Goal: Task Accomplishment & Management: Manage account settings

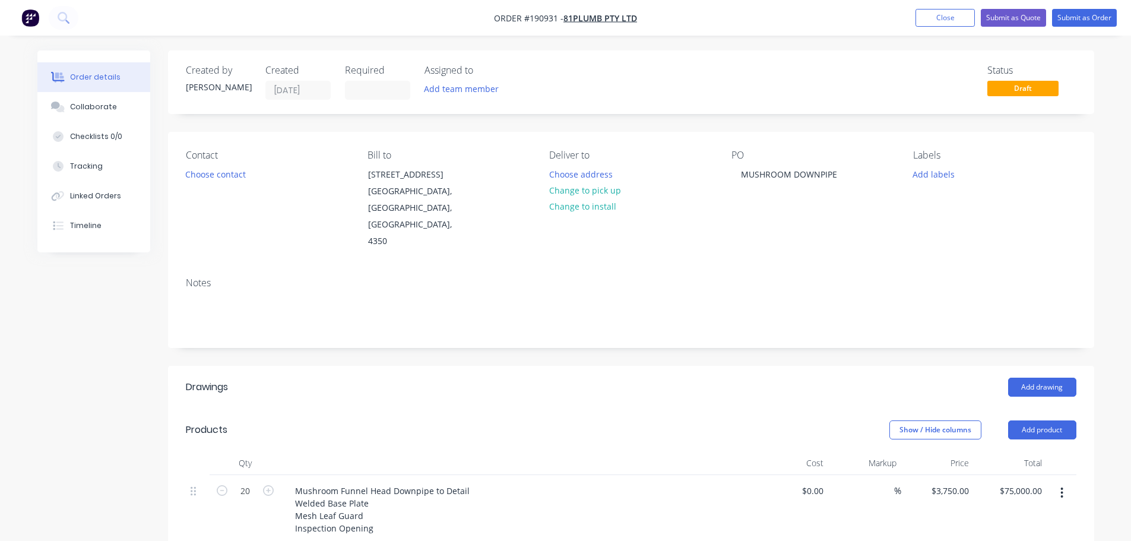
scroll to position [178, 0]
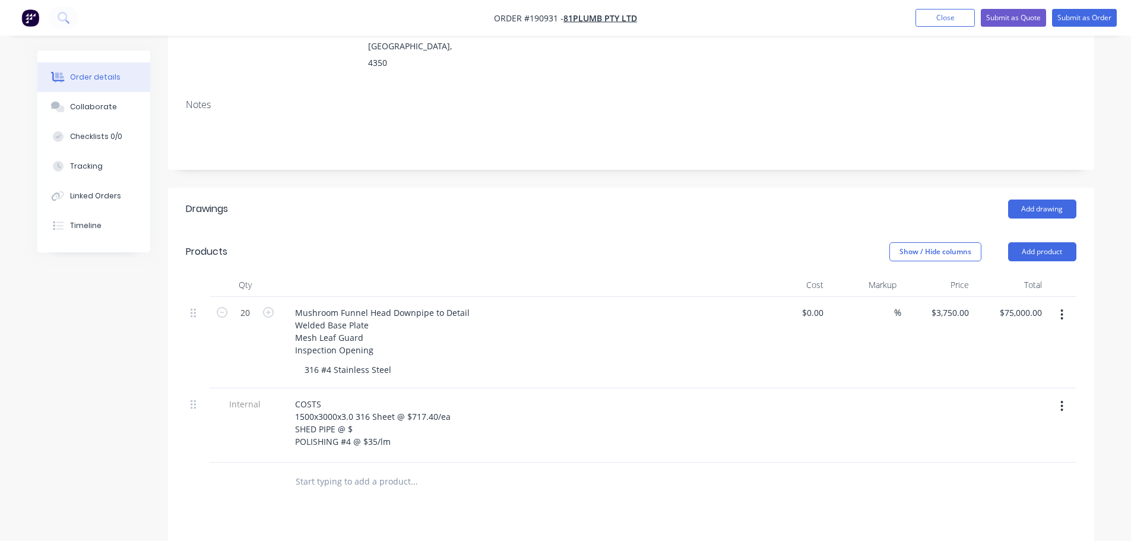
click at [137, 426] on div "Created by [PERSON_NAME] Created [DATE] Required Assigned to Add team member St…" at bounding box center [565, 337] width 1057 height 931
click at [104, 424] on div "Created by [PERSON_NAME] Created [DATE] Required Assigned to Add team member St…" at bounding box center [565, 337] width 1057 height 931
click at [518, 230] on header "Products Show / Hide columns Add product" at bounding box center [631, 251] width 926 height 43
click at [380, 398] on div "COSTS 1500x3000x3.0 316 Sheet @ $717.40/ea SHED PIPE @ $ POLISHING #4 @ $35/lm" at bounding box center [373, 422] width 175 height 55
click at [443, 490] on div "Drawings Add drawing Products Show / Hide columns Add product Qty Cost Markup P…" at bounding box center [631, 487] width 926 height 598
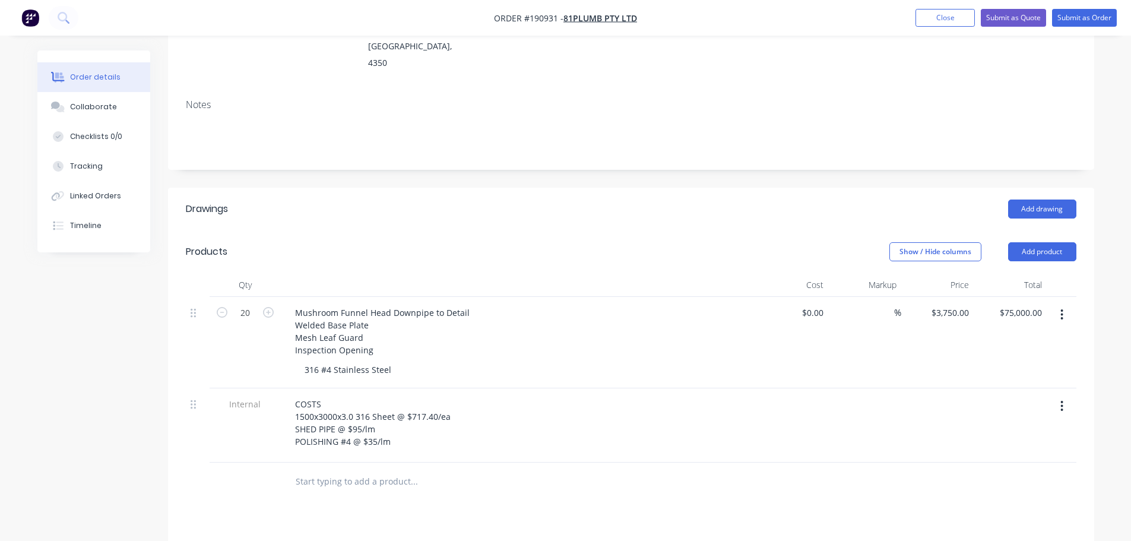
click at [628, 469] on div "Drawings Add drawing Products Show / Hide columns Add product Qty Cost Markup P…" at bounding box center [631, 487] width 926 height 598
click at [966, 304] on input "3750" at bounding box center [951, 312] width 43 height 17
click at [751, 199] on div "Add drawing" at bounding box center [725, 208] width 701 height 19
click at [728, 188] on header "Drawings Add drawing" at bounding box center [631, 209] width 926 height 43
click at [966, 304] on input "3750" at bounding box center [951, 312] width 43 height 17
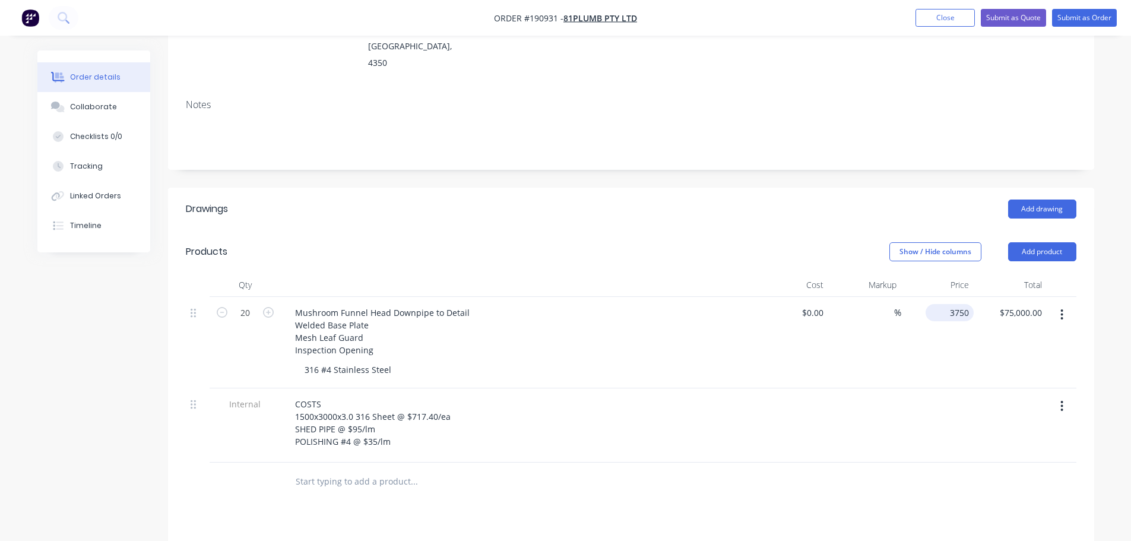
click at [966, 304] on input "3750" at bounding box center [951, 312] width 43 height 17
type input "$4,750.00"
type input "$95,000.00"
click at [792, 188] on header "Drawings Add drawing" at bounding box center [631, 209] width 926 height 43
click at [962, 304] on input "4750" at bounding box center [951, 312] width 43 height 17
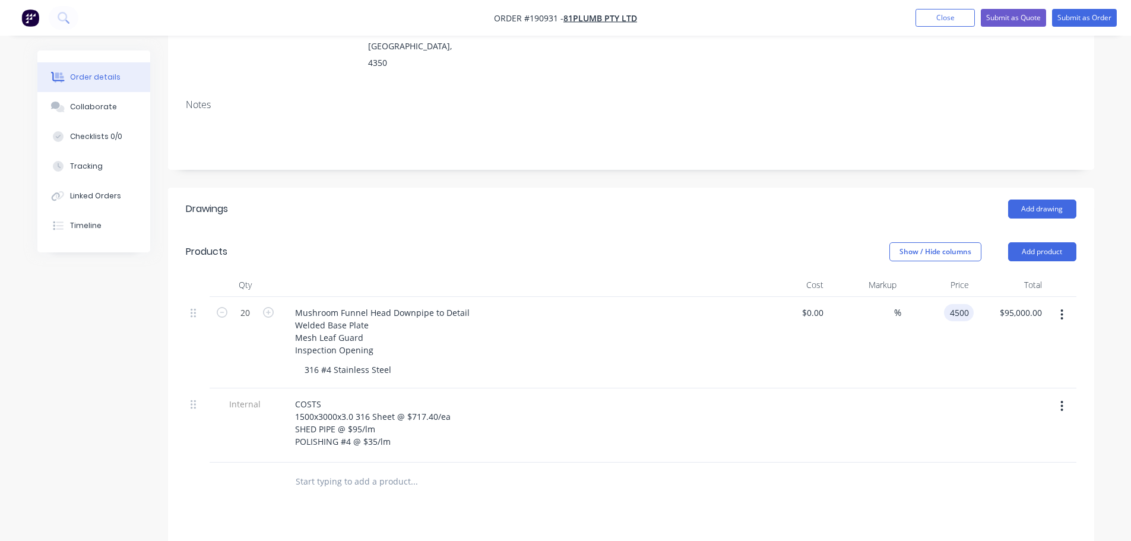
type input "$4,500.00"
type input "$90,000.00"
click at [611, 199] on div "Add drawing" at bounding box center [725, 208] width 701 height 19
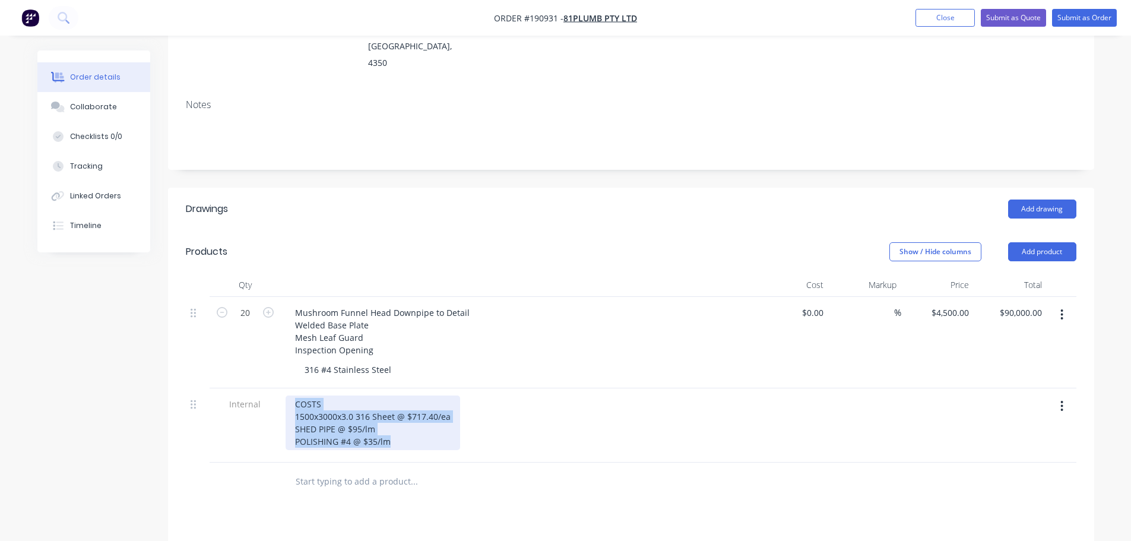
drag, startPoint x: 401, startPoint y: 411, endPoint x: 224, endPoint y: 356, distance: 185.3
click at [224, 388] on div "Internal COSTS 1500x3000x3.0 316 Sheet @ $717.40/ea SHED PIPE @ $95/lm POLISHIN…" at bounding box center [631, 425] width 890 height 74
copy div "COSTS 1500x3000x3.0 316 Sheet @ $717.40/ea SHED PIPE @ $95/lm POLISHING #4 @ $3…"
click at [116, 100] on button "Collaborate" at bounding box center [93, 107] width 113 height 30
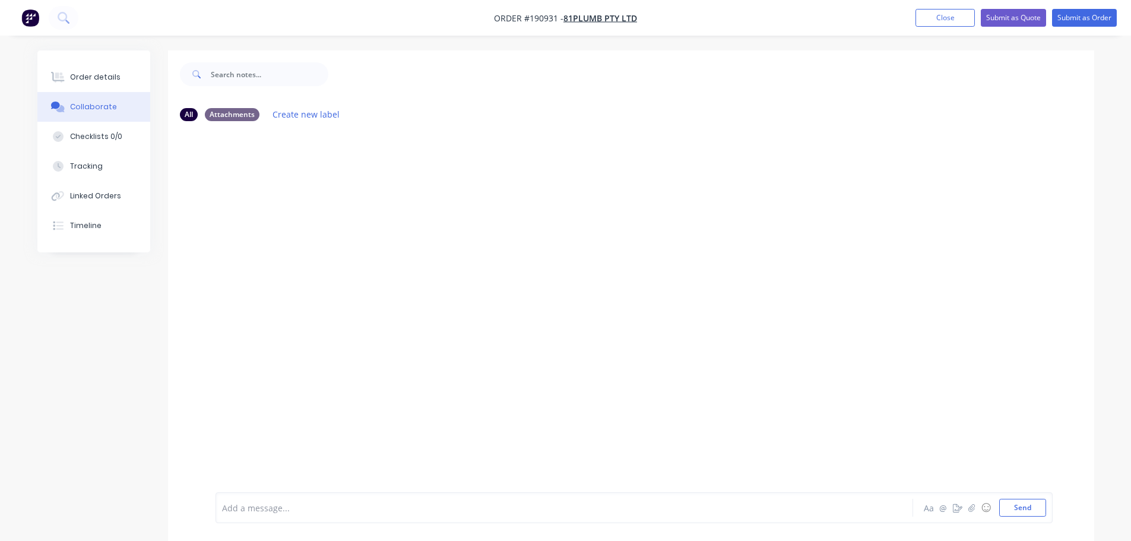
click at [311, 506] on div at bounding box center [531, 508] width 617 height 12
click at [407, 513] on div "COSTS 1500x3000x3.0 316 Sheet @ $717.40/ea SHED PIPE @ $95/lm POLISHING #4 @ $3…" at bounding box center [531, 508] width 617 height 12
click at [307, 513] on span "$95/lm POLISHING #4" at bounding box center [313, 510] width 85 height 11
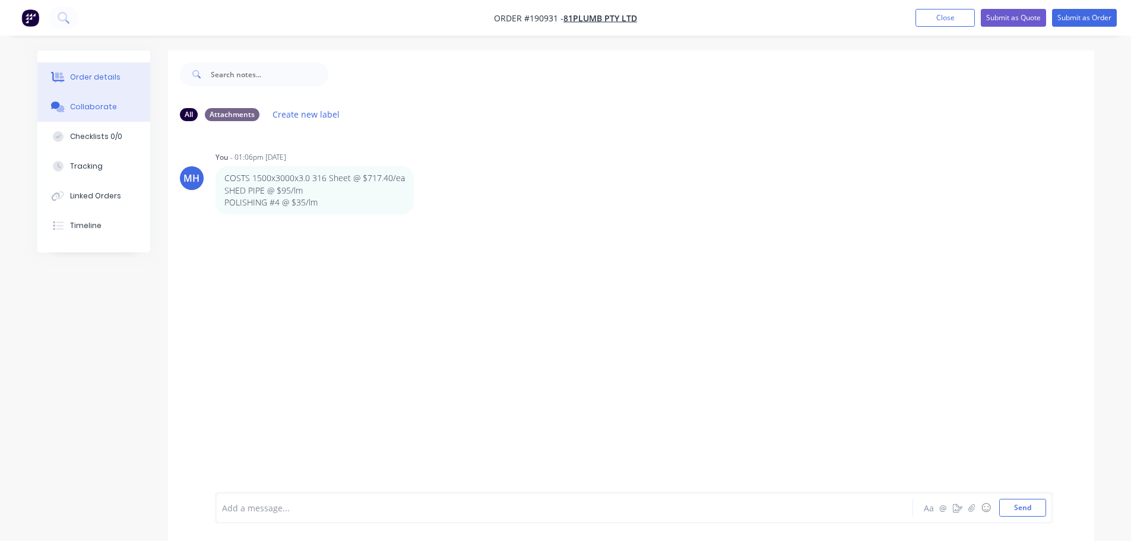
click at [95, 81] on div "Order details" at bounding box center [95, 77] width 50 height 11
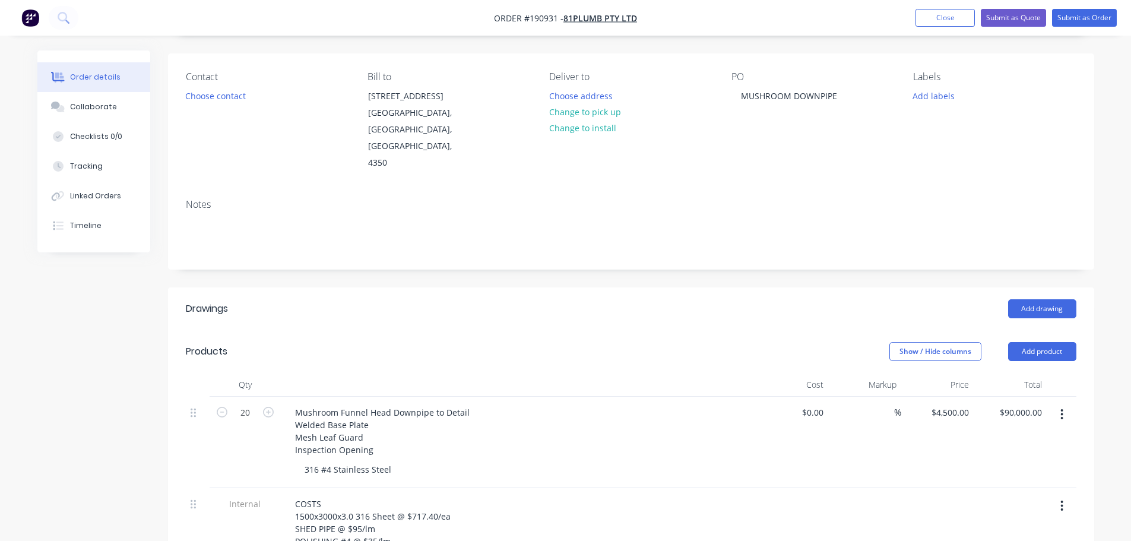
scroll to position [237, 0]
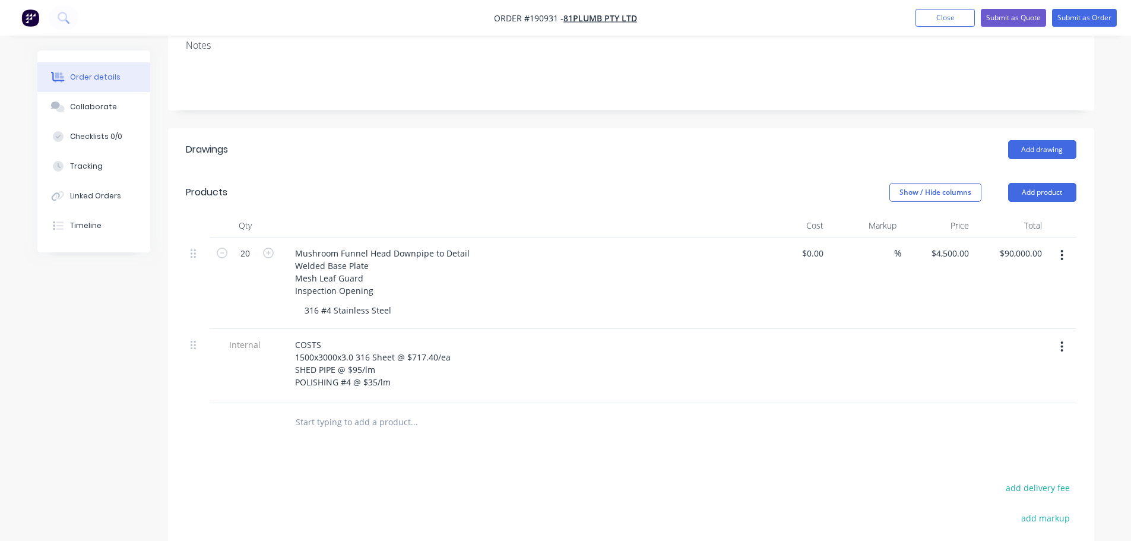
click at [1063, 340] on icon "button" at bounding box center [1061, 346] width 3 height 13
click at [1020, 393] on div "Delete" at bounding box center [1019, 401] width 91 height 17
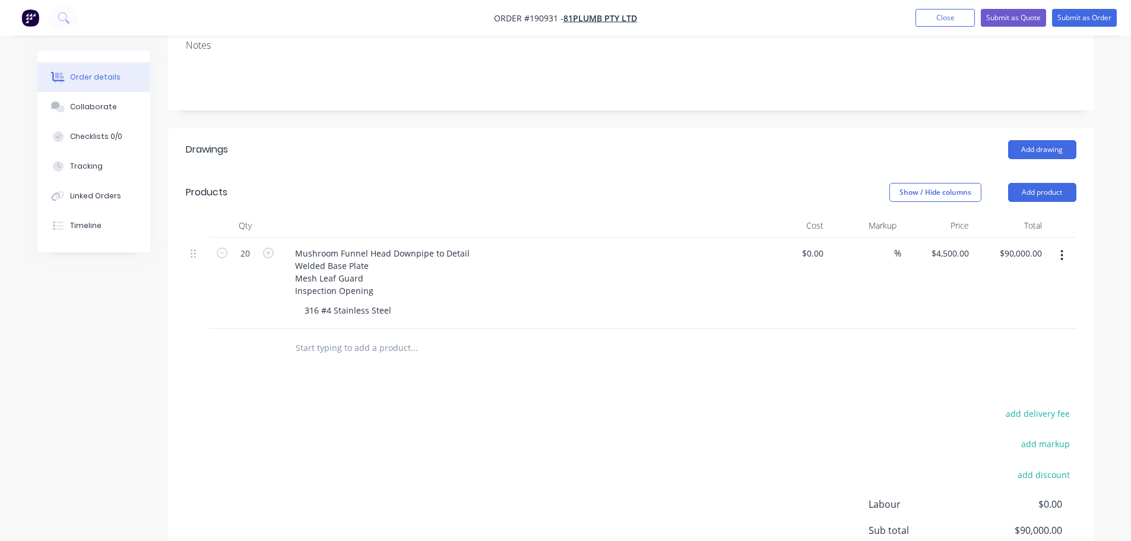
click at [535, 359] on div "Drawings Add drawing Products Show / Hide columns Add product Qty Cost Markup P…" at bounding box center [631, 390] width 926 height 524
click at [590, 183] on div "Show / Hide columns Add product" at bounding box center [725, 192] width 701 height 19
click at [544, 183] on div "Show / Hide columns Add product" at bounding box center [725, 192] width 701 height 19
click at [240, 245] on input "20" at bounding box center [245, 254] width 31 height 18
type input "1"
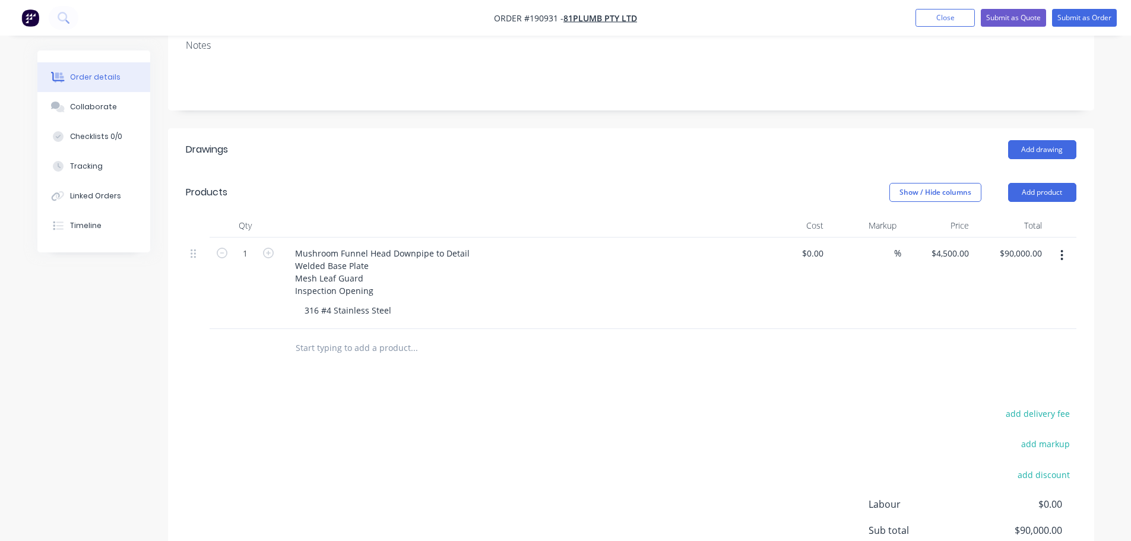
type input "$4,500.00"
click at [418, 140] on div "Add drawing" at bounding box center [725, 149] width 701 height 19
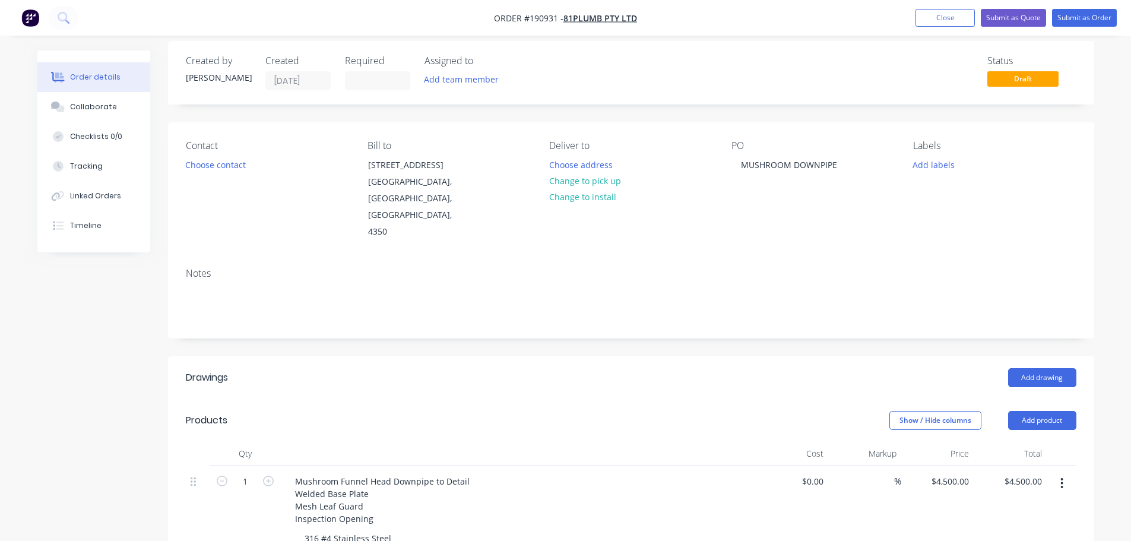
scroll to position [0, 0]
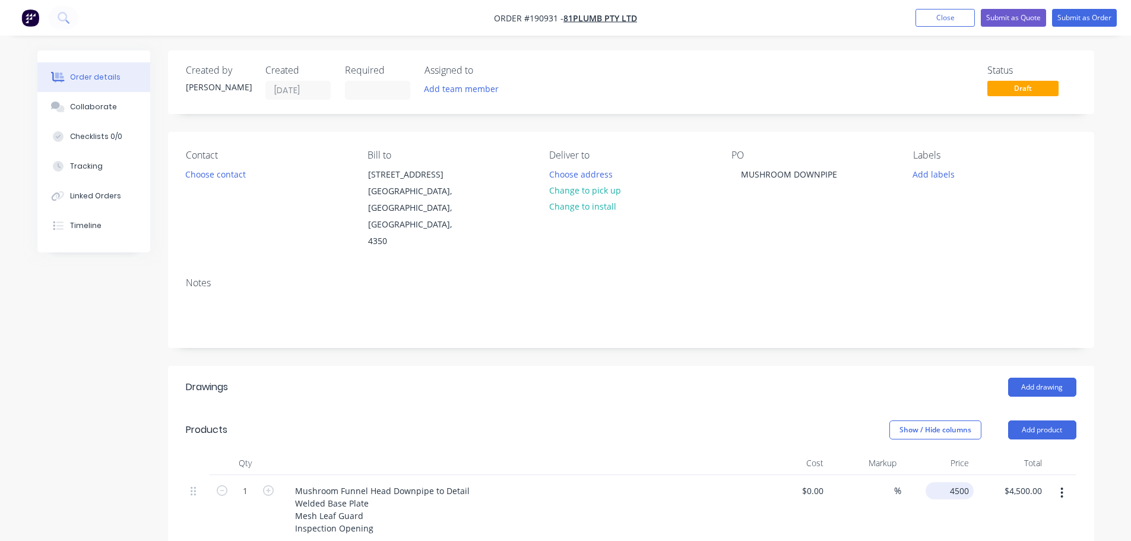
drag, startPoint x: 953, startPoint y: 458, endPoint x: 946, endPoint y: 461, distance: 7.2
click at [953, 482] on input "4500" at bounding box center [951, 490] width 43 height 17
type input "$4,600.00"
click at [736, 366] on header "Drawings Add drawing" at bounding box center [631, 387] width 926 height 43
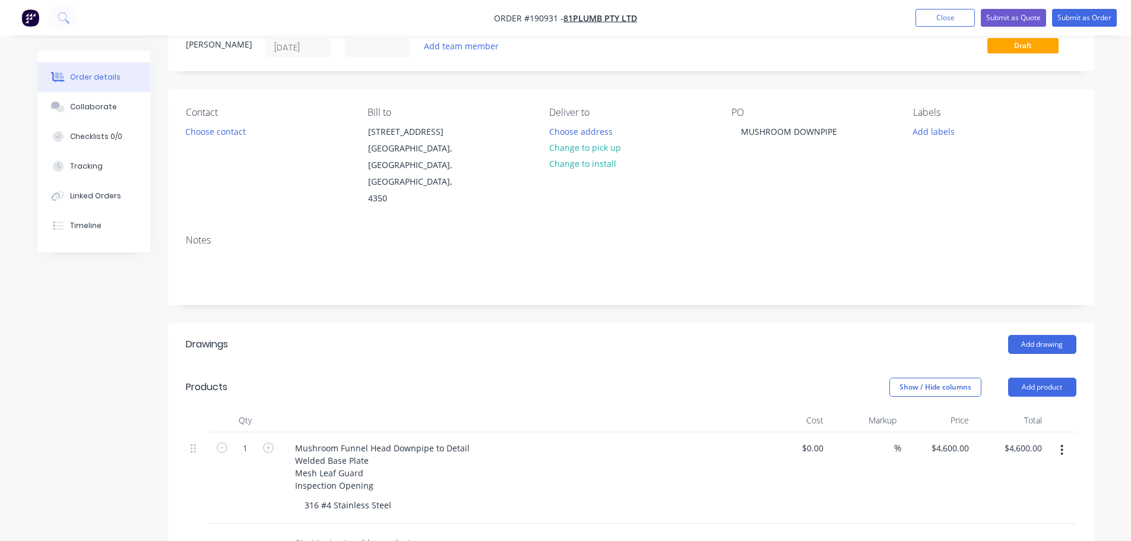
scroll to position [59, 0]
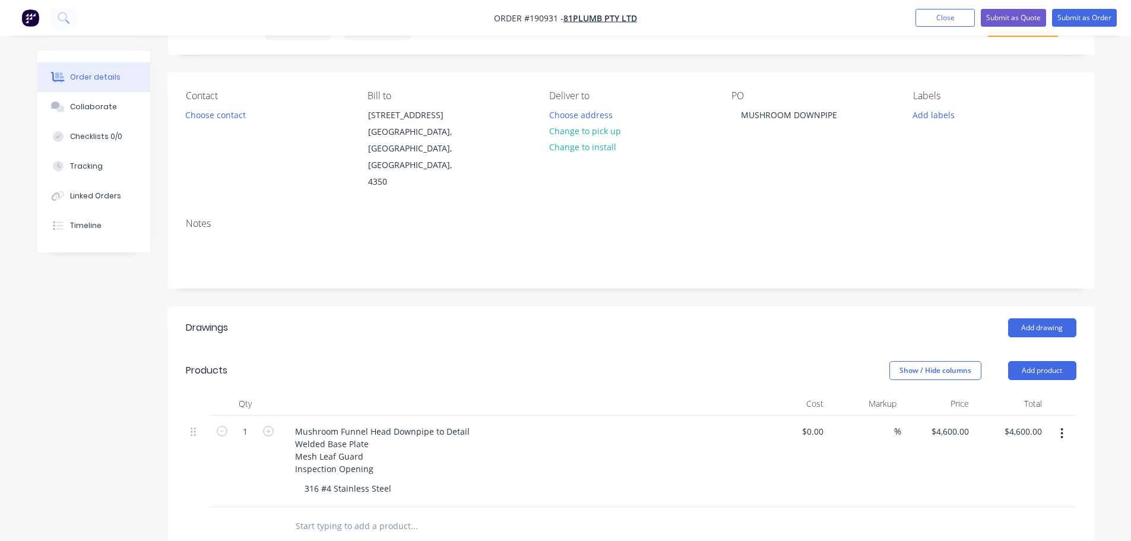
click at [439, 318] on div "Add drawing" at bounding box center [725, 327] width 701 height 19
click at [512, 318] on div "Add drawing" at bounding box center [725, 327] width 701 height 19
click at [593, 361] on div "Show / Hide columns Add product" at bounding box center [725, 370] width 701 height 19
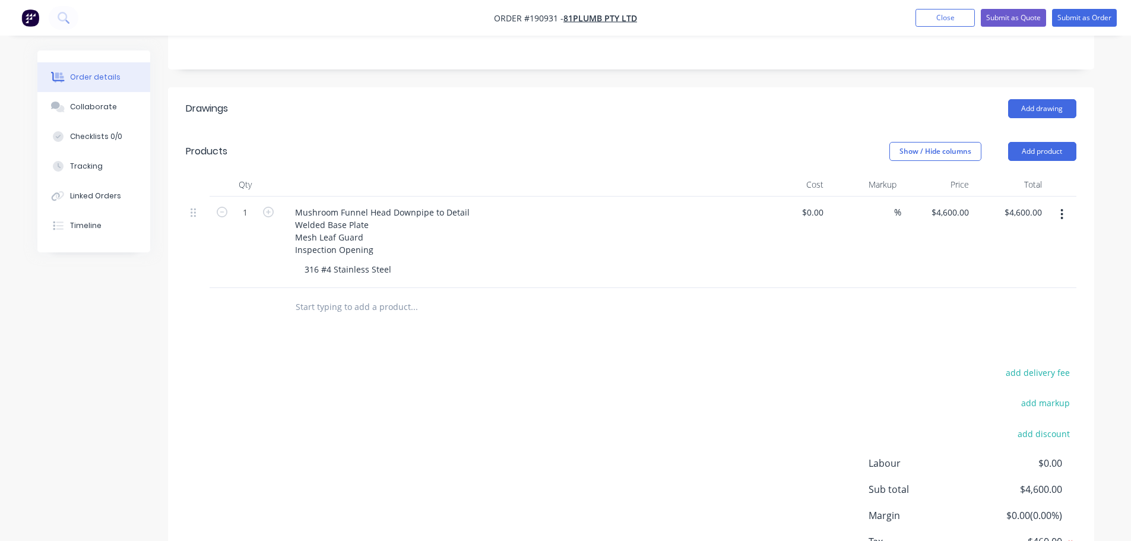
scroll to position [0, 0]
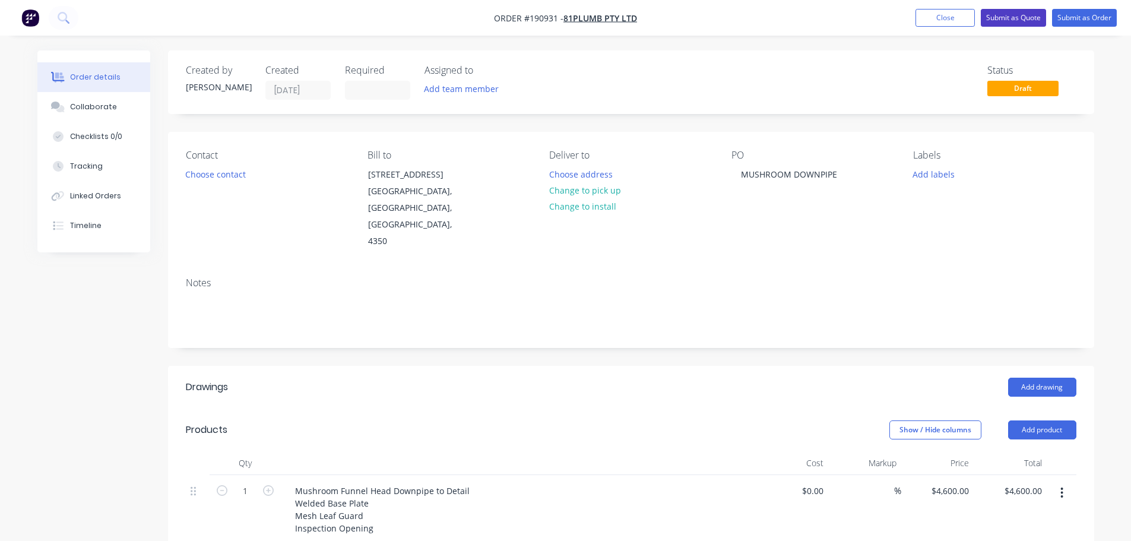
click at [1013, 21] on button "Submit as Quote" at bounding box center [1013, 18] width 65 height 18
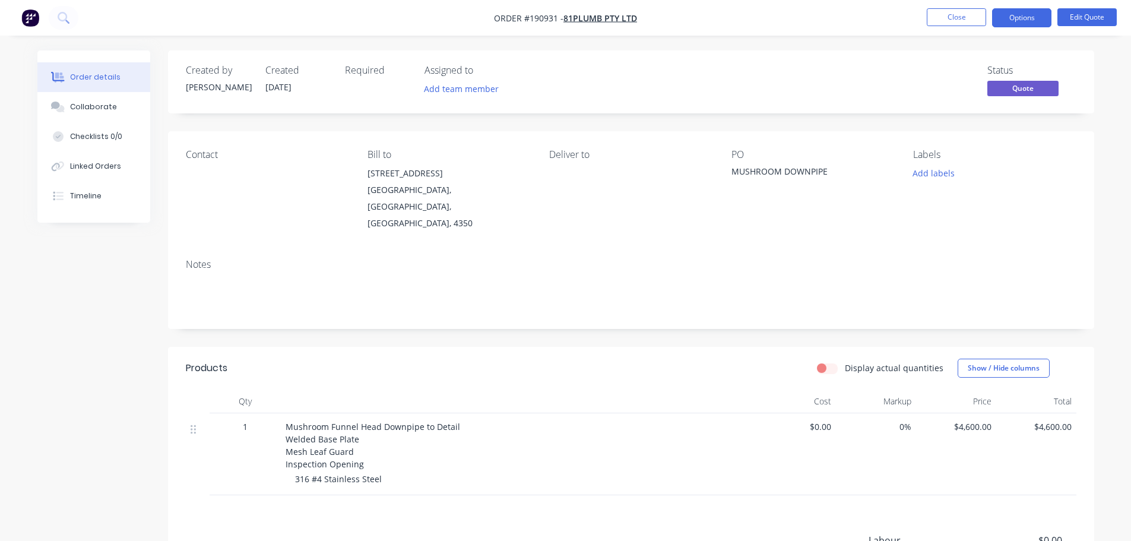
click at [513, 360] on header "Products Display actual quantities Show / Hide columns" at bounding box center [631, 368] width 926 height 43
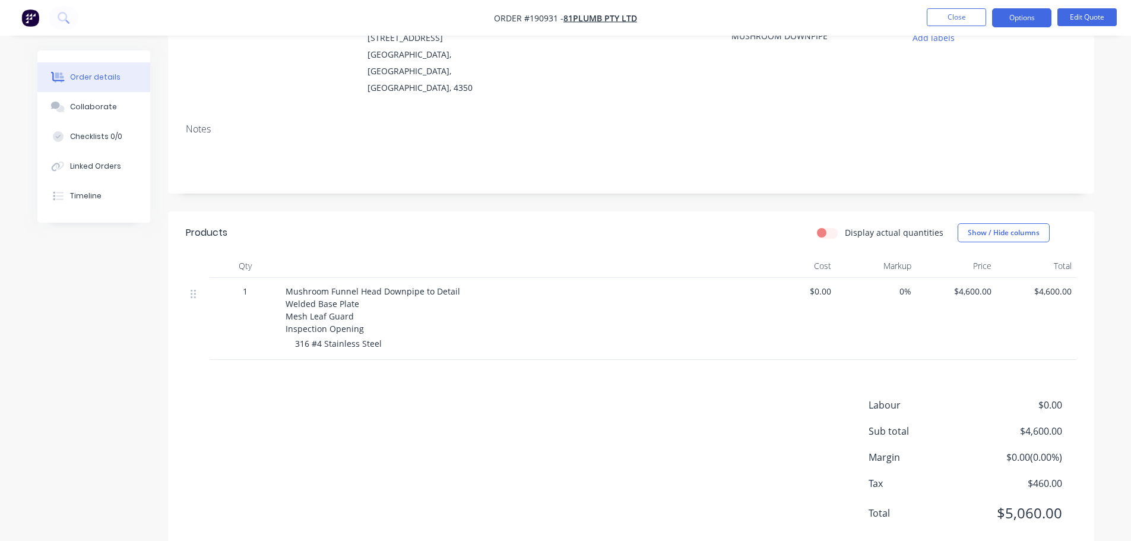
scroll to position [137, 0]
click at [593, 396] on div "Labour $0.00 Sub total $4,600.00 Margin $0.00 ( 0.00 %) Tax $460.00 Total $5,06…" at bounding box center [631, 465] width 890 height 138
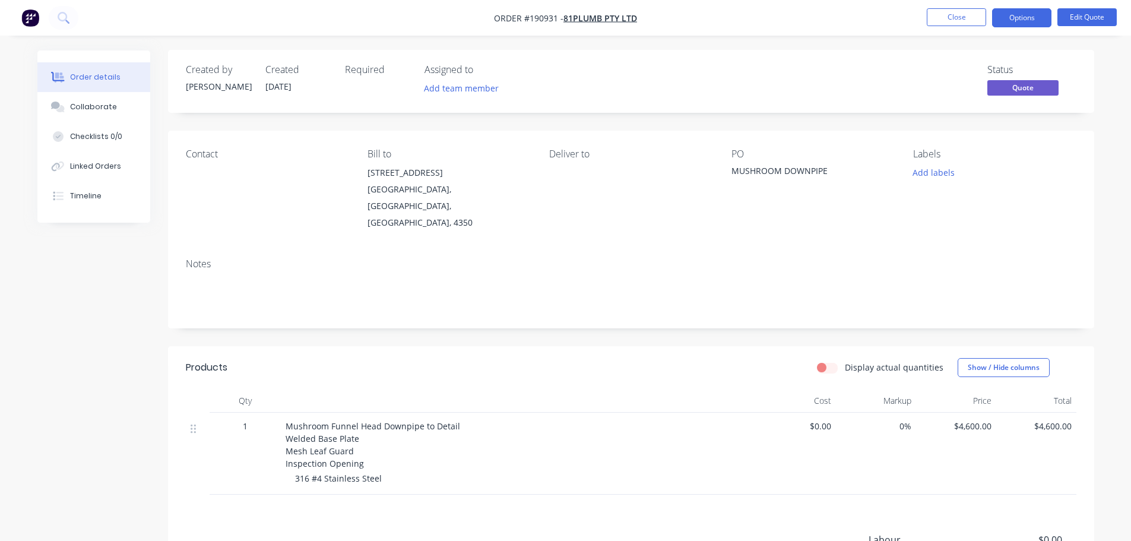
scroll to position [0, 0]
click at [1011, 25] on button "Options" at bounding box center [1021, 17] width 59 height 19
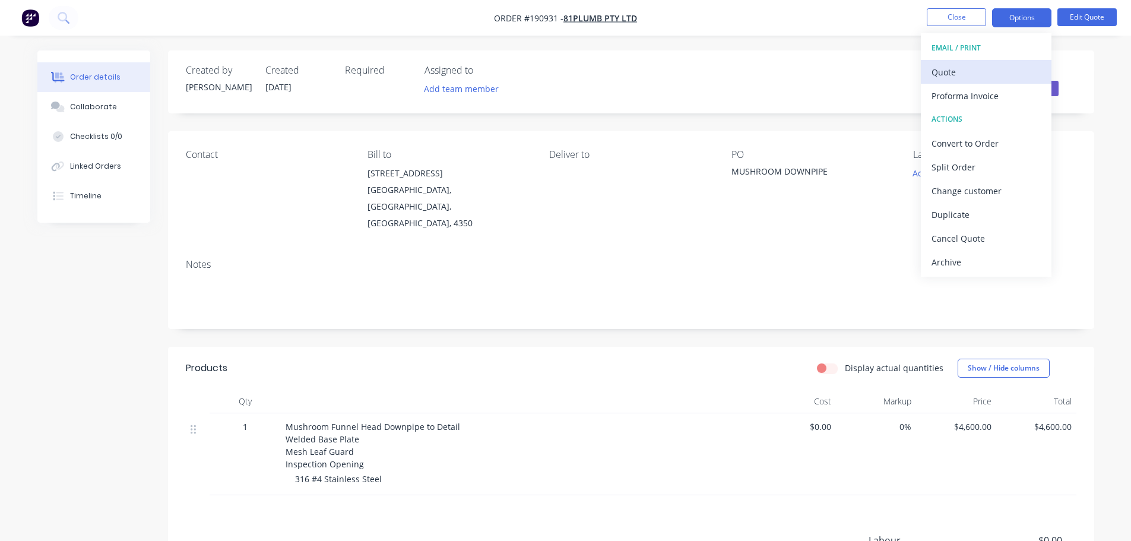
click at [1011, 66] on div "Quote" at bounding box center [985, 72] width 109 height 17
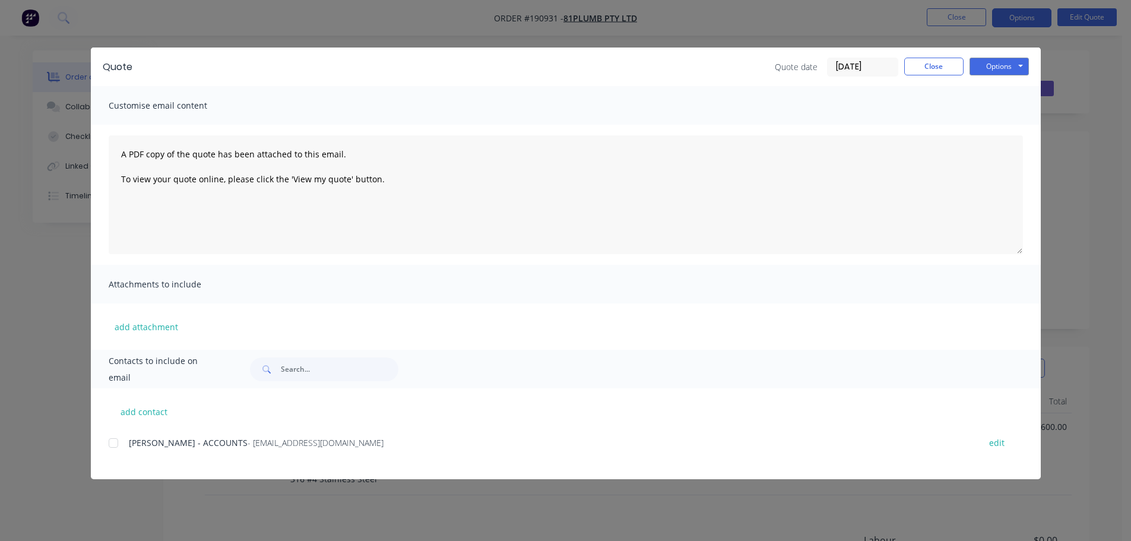
click at [1011, 66] on button "Options" at bounding box center [998, 67] width 59 height 18
click at [1007, 83] on button "Preview" at bounding box center [1007, 88] width 76 height 20
click at [933, 67] on button "Close" at bounding box center [933, 67] width 59 height 18
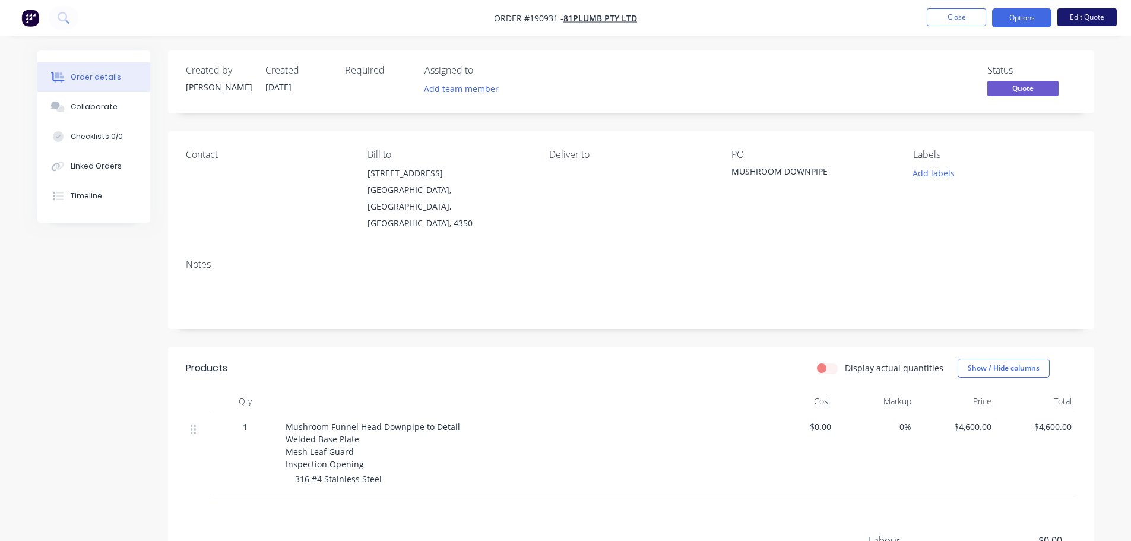
click at [1098, 20] on button "Edit Quote" at bounding box center [1086, 17] width 59 height 18
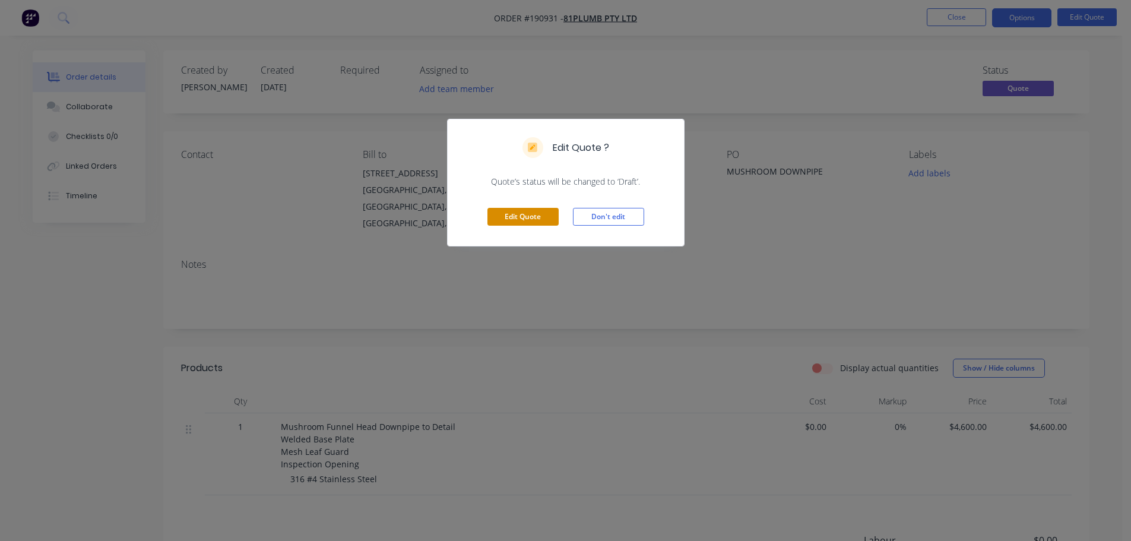
click at [509, 220] on button "Edit Quote" at bounding box center [522, 217] width 71 height 18
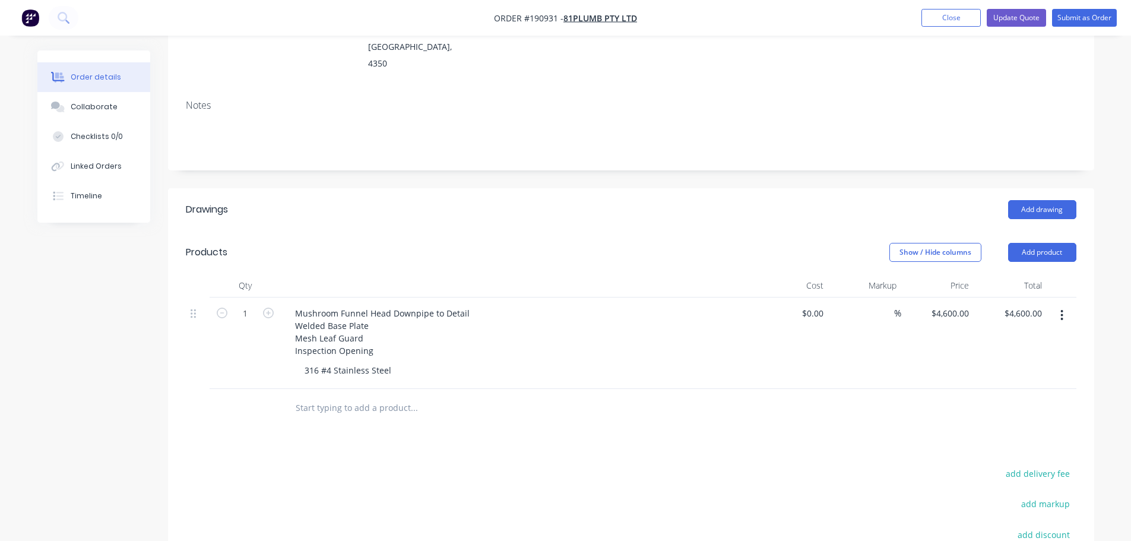
scroll to position [178, 0]
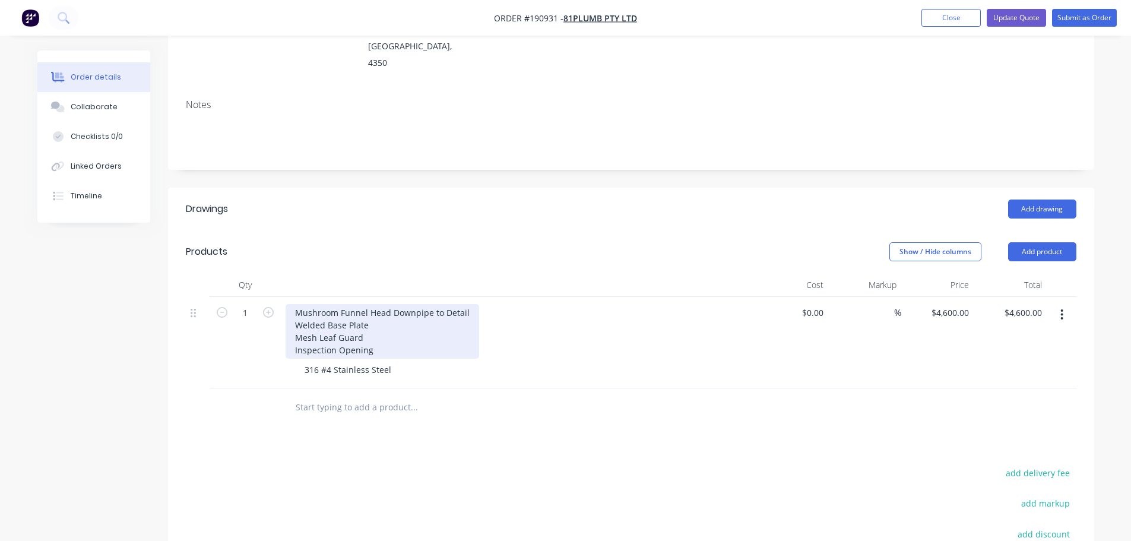
click at [379, 304] on div "Mushroom Funnel Head Downpipe to Detail Welded Base Plate Mesh Leaf Guard Inspe…" at bounding box center [383, 331] width 194 height 55
click at [392, 304] on div "Mushroom Funnel Head Downpipe to Detail Welded Base Plate - 16mm thick Mesh Lea…" at bounding box center [383, 331] width 194 height 55
click at [471, 304] on div "Mushroom Funnel Head Downpipe to Detail Welded Base Plate - 16mm thick Mesh Lea…" at bounding box center [383, 331] width 194 height 55
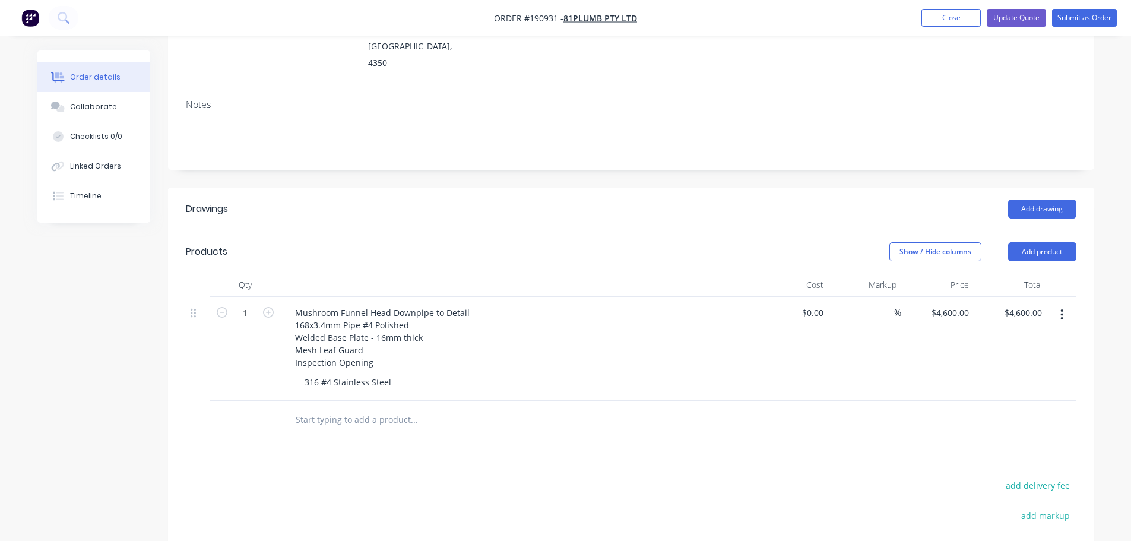
click at [433, 230] on header "Products Show / Hide columns Add product" at bounding box center [631, 251] width 926 height 43
click at [413, 199] on div "Add drawing" at bounding box center [725, 208] width 701 height 19
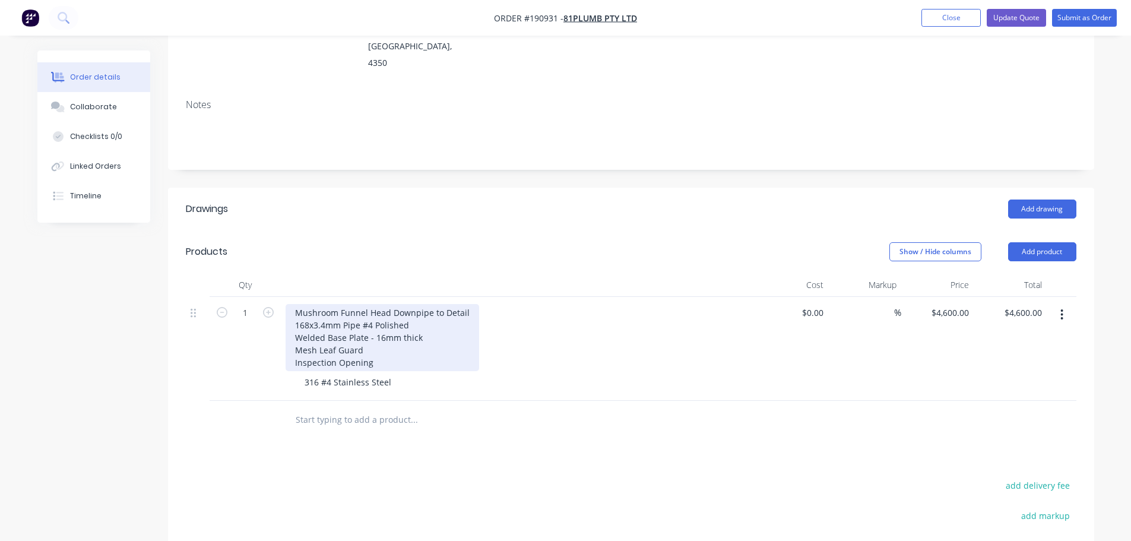
click at [407, 326] on div "Mushroom Funnel Head Downpipe to Detail 168x3.4mm Pipe #4 Polished Welded Base …" at bounding box center [383, 337] width 194 height 67
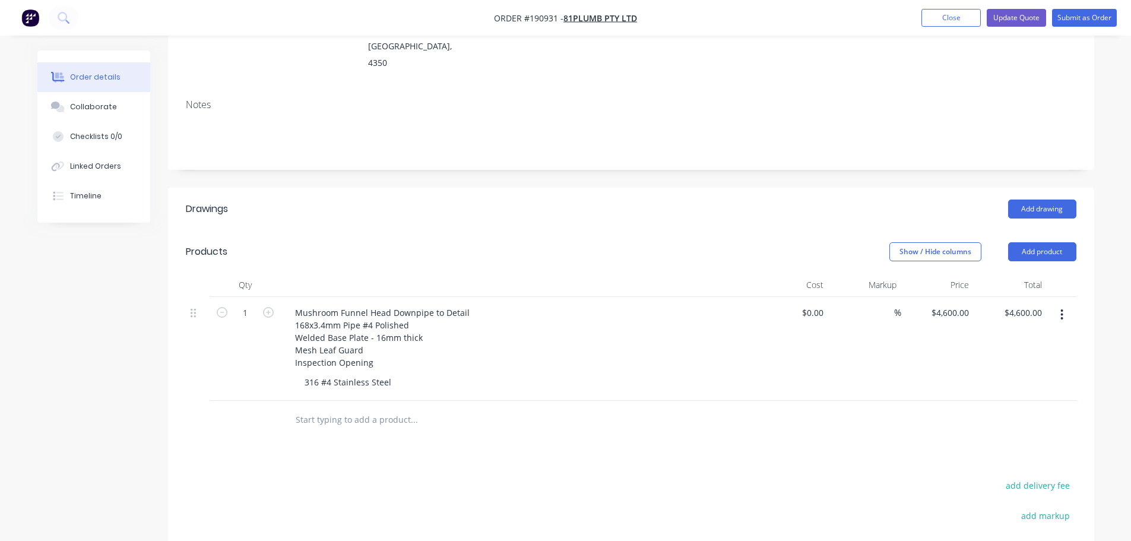
click at [1022, 18] on button "Update Quote" at bounding box center [1016, 18] width 59 height 18
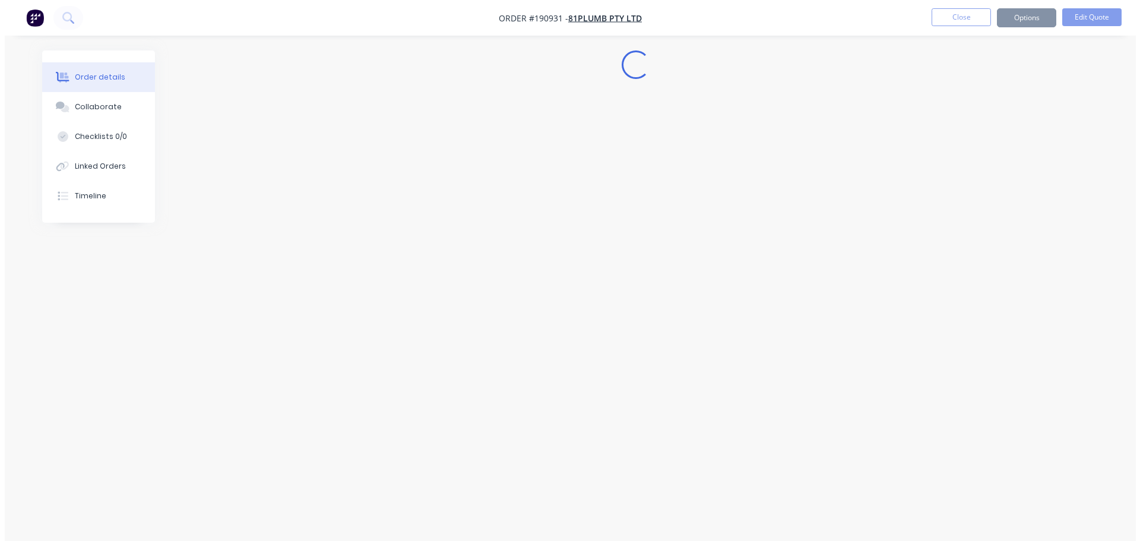
scroll to position [0, 0]
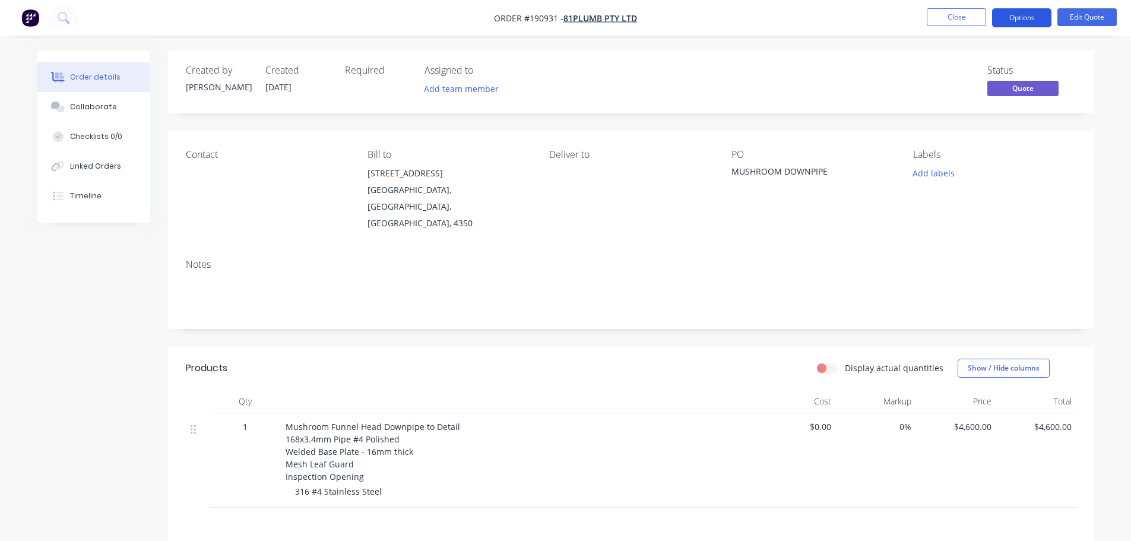
click at [1017, 21] on button "Options" at bounding box center [1021, 17] width 59 height 19
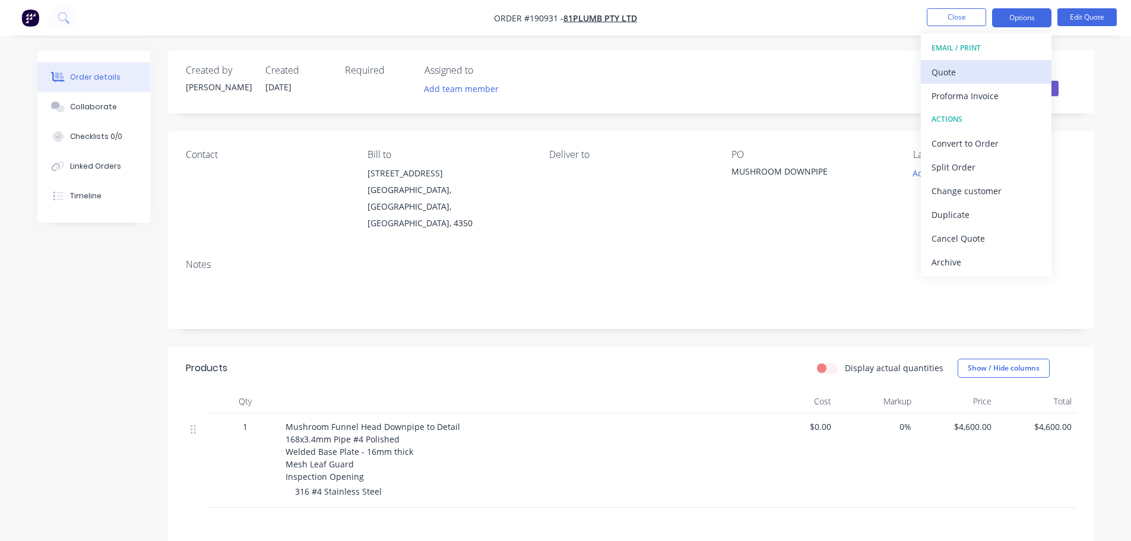
click at [992, 69] on div "Quote" at bounding box center [985, 72] width 109 height 17
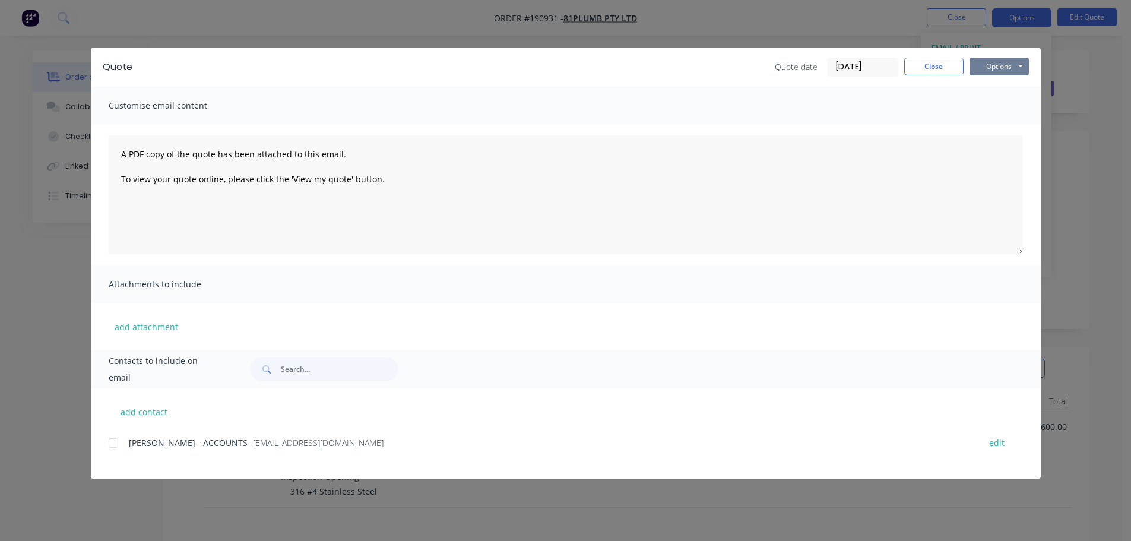
click at [992, 70] on button "Options" at bounding box center [998, 67] width 59 height 18
click at [992, 85] on button "Preview" at bounding box center [1007, 88] width 76 height 20
click at [927, 69] on button "Close" at bounding box center [933, 67] width 59 height 18
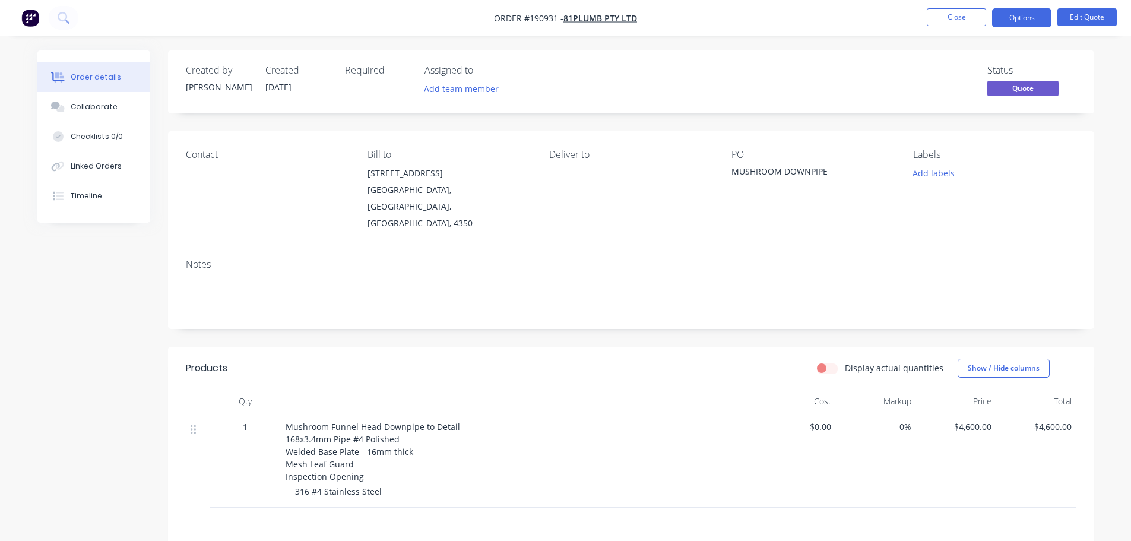
click at [690, 359] on div "Display actual quantities Show / Hide columns" at bounding box center [725, 368] width 701 height 19
click at [576, 389] on div at bounding box center [518, 401] width 475 height 24
click at [934, 17] on button "Close" at bounding box center [956, 17] width 59 height 18
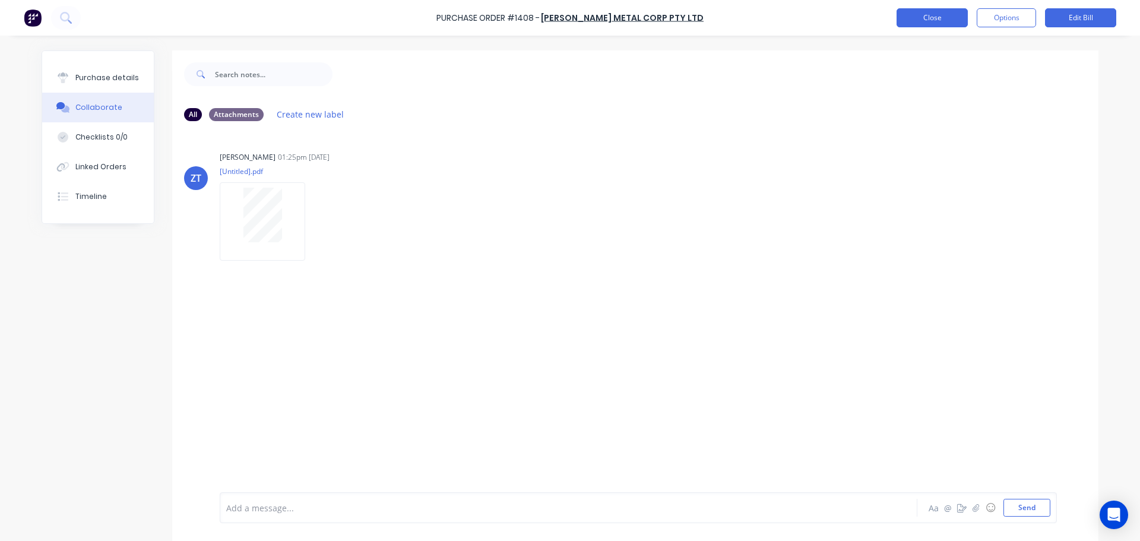
click at [919, 18] on button "Close" at bounding box center [931, 17] width 71 height 19
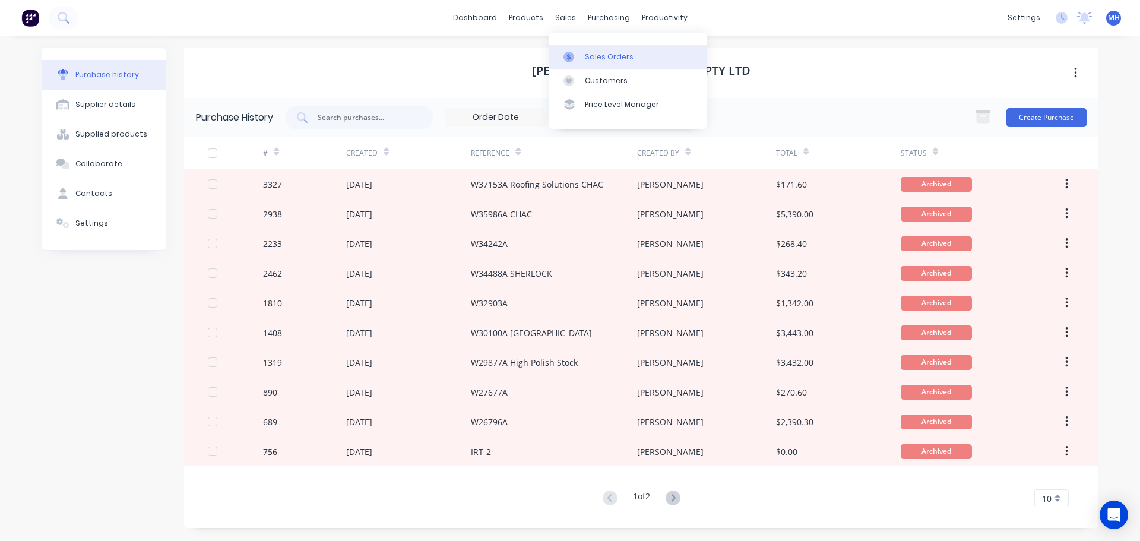
click at [586, 53] on div "Sales Orders" at bounding box center [609, 57] width 49 height 11
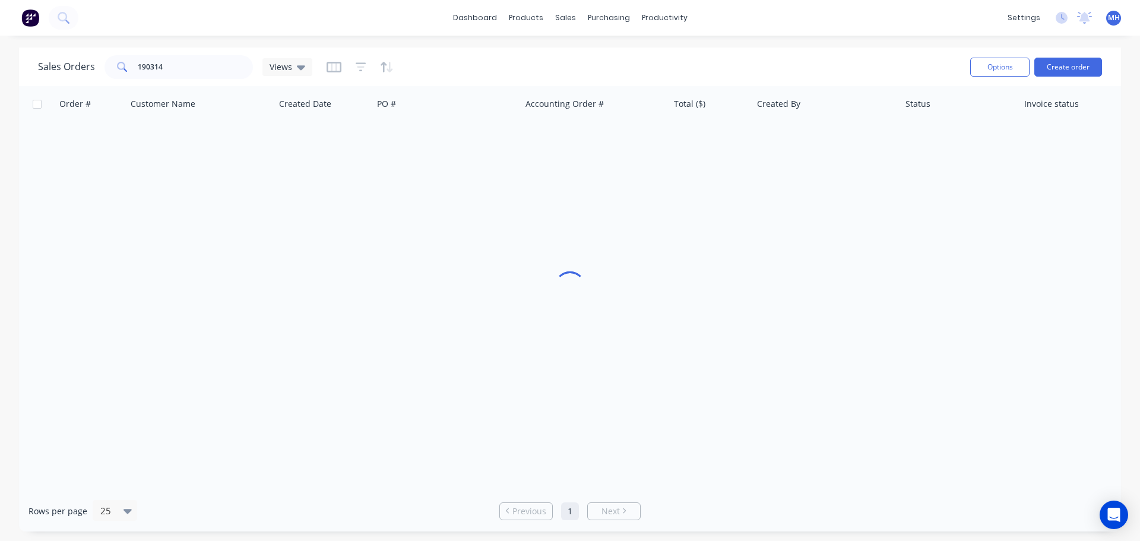
click at [887, 59] on div "Sales Orders 190314 Views" at bounding box center [499, 66] width 922 height 29
click at [113, 303] on div "Order # Customer Name Created Date PO # Accounting Order # Total ($) Created By…" at bounding box center [570, 288] width 1102 height 404
click at [283, 350] on div "Order # Customer Name Created Date PO # Accounting Order # Total ($) Created By…" at bounding box center [570, 288] width 1102 height 404
click at [541, 295] on div "Order # Customer Name Created Date PO # Accounting Order # Total ($) Created By…" at bounding box center [570, 288] width 1102 height 404
